Goal: Transaction & Acquisition: Purchase product/service

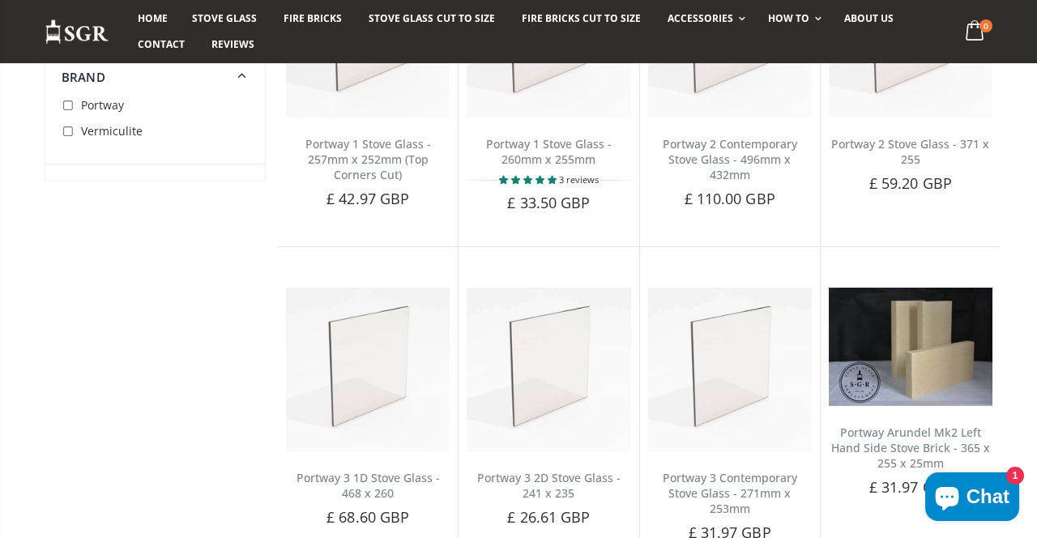
scroll to position [303, 0]
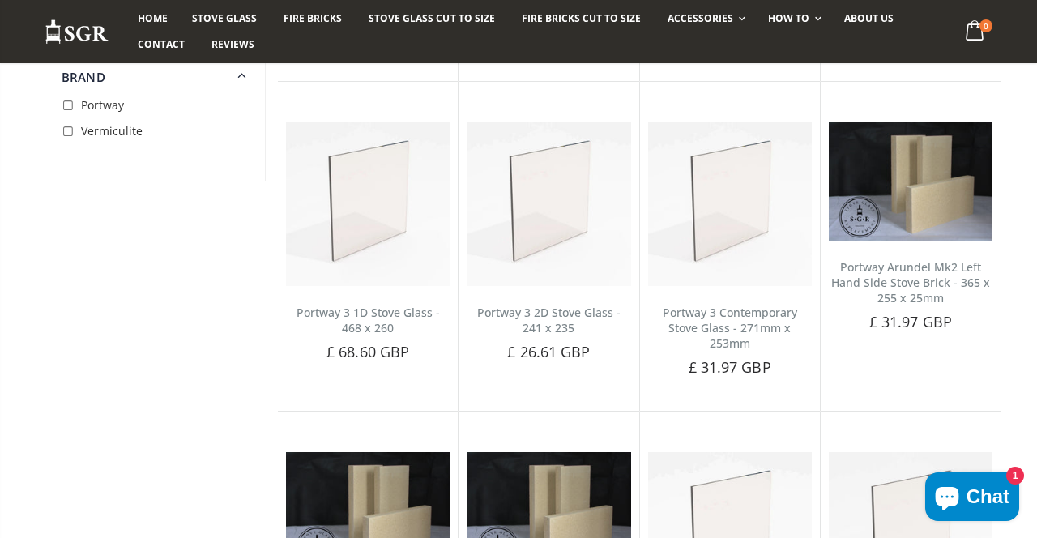
scroll to position [464, 0]
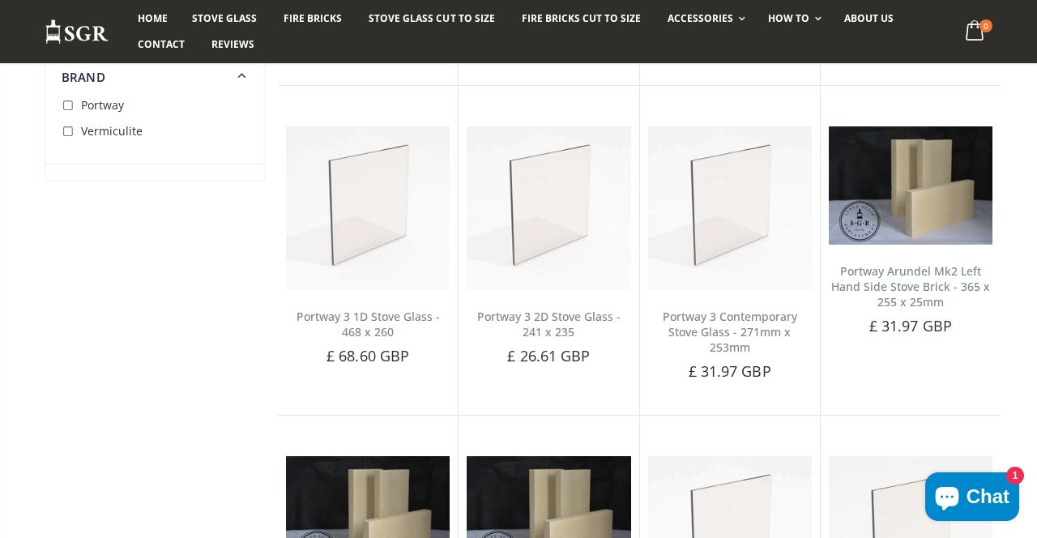
click at [752, 309] on link "Portway 3 Contemporary Stove Glass - 271mm x 253mm" at bounding box center [730, 332] width 134 height 46
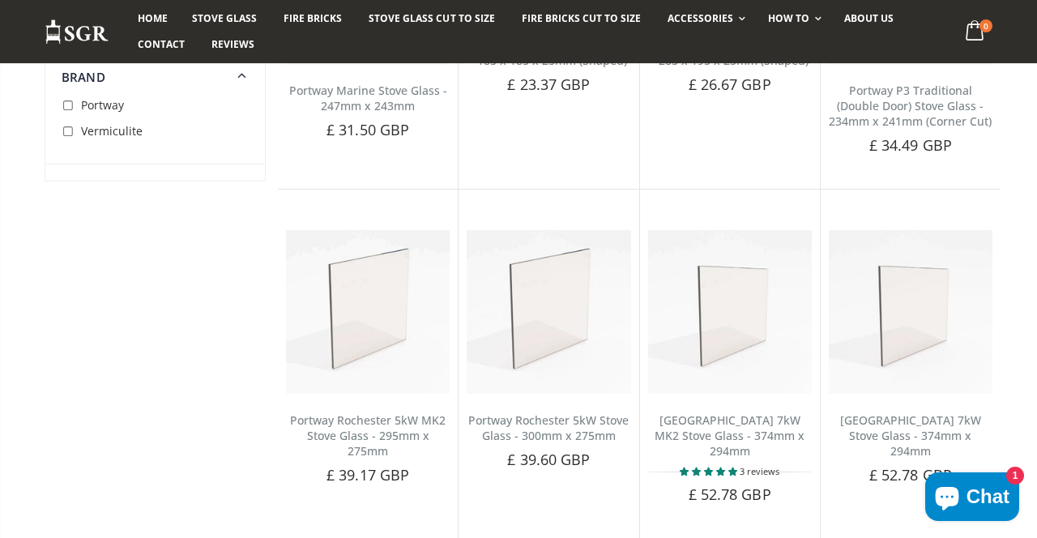
scroll to position [1331, 0]
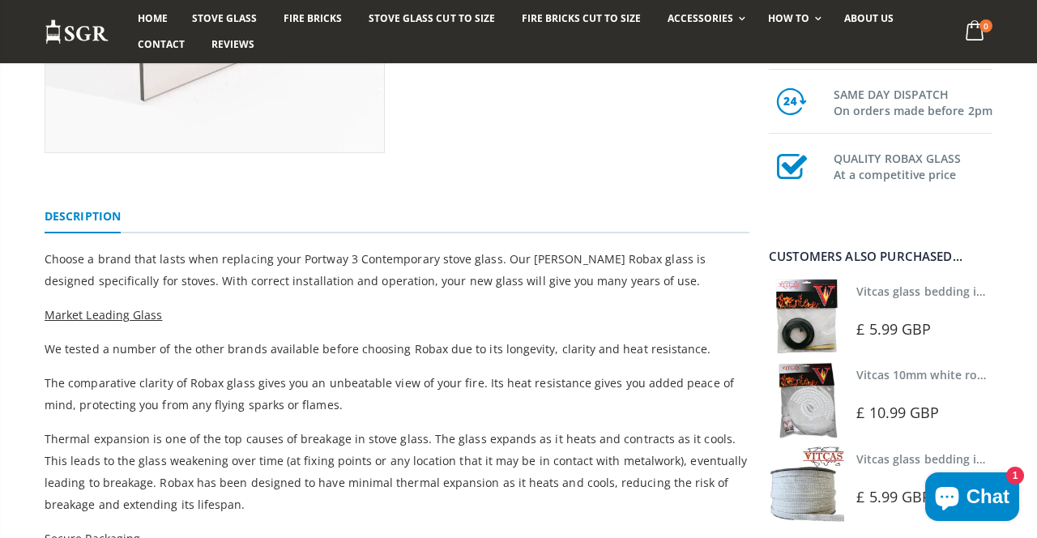
scroll to position [377, 0]
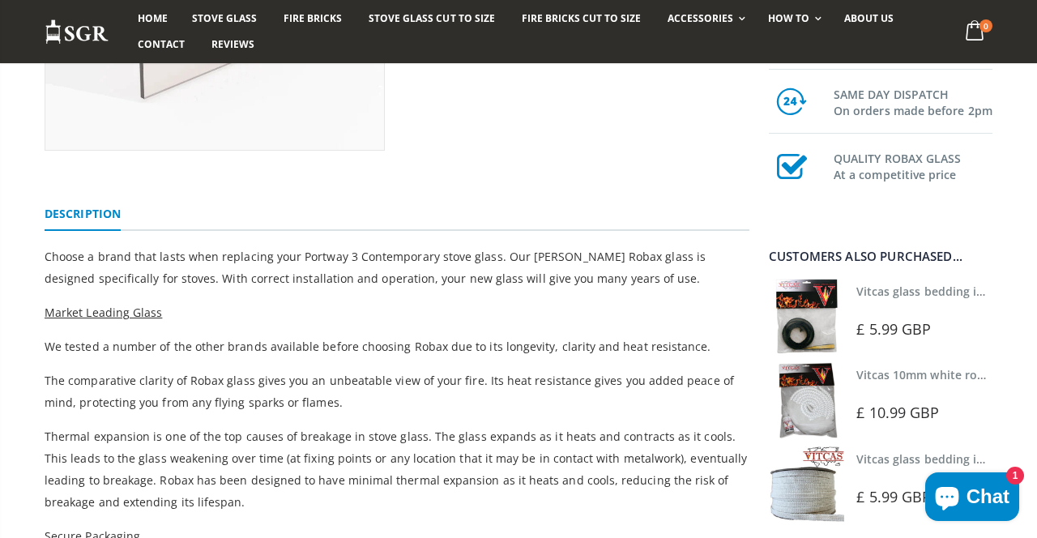
click at [719, 225] on ul "Description" at bounding box center [397, 210] width 705 height 42
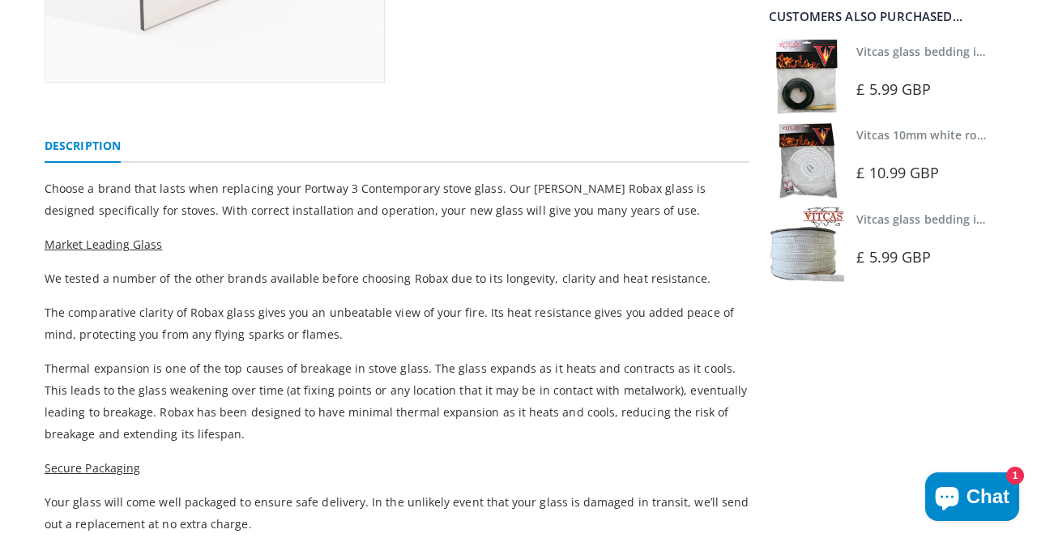
scroll to position [0, 0]
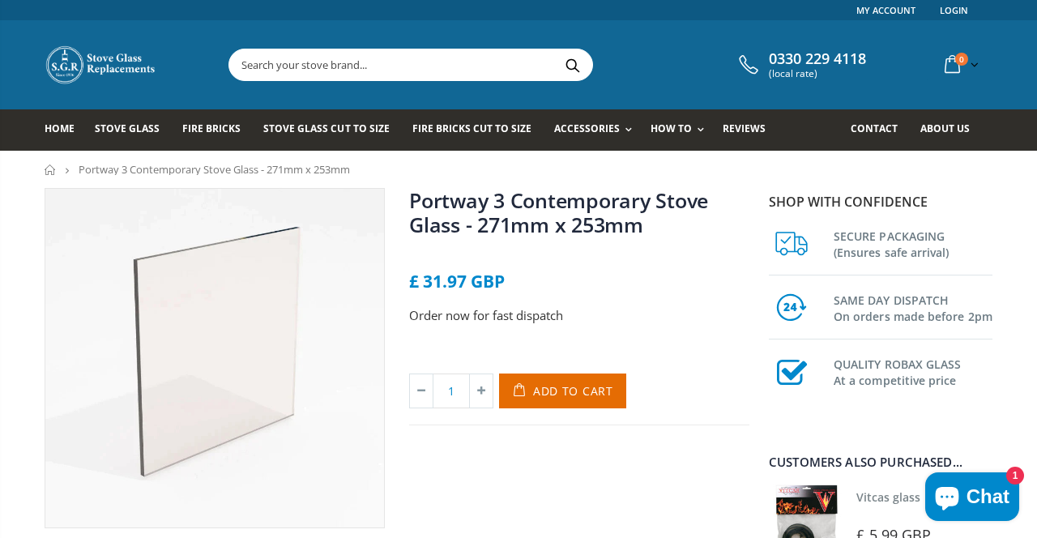
click at [754, 364] on div "Portway 3 Contemporary Stove Glass - 271mm x 253mm No reviews £ 31.97 GBP Order…" at bounding box center [579, 358] width 364 height 340
click at [1034, 67] on div "Links My Account Login 0330 229 4118 (local rate) 0 item(s) 0 item(s) You have …" at bounding box center [518, 75] width 1037 height 151
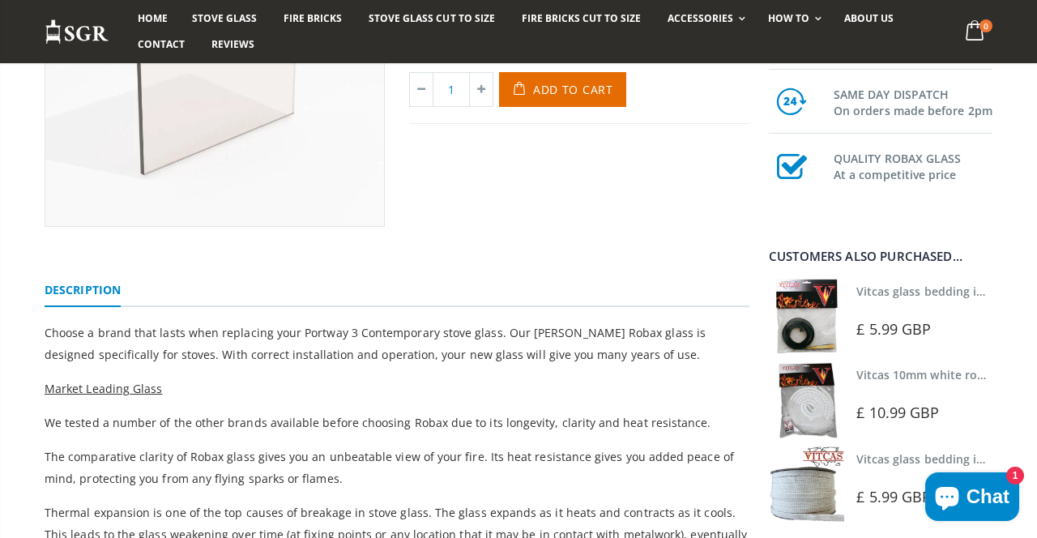
scroll to position [309, 0]
